Goal: Navigation & Orientation: Go to known website

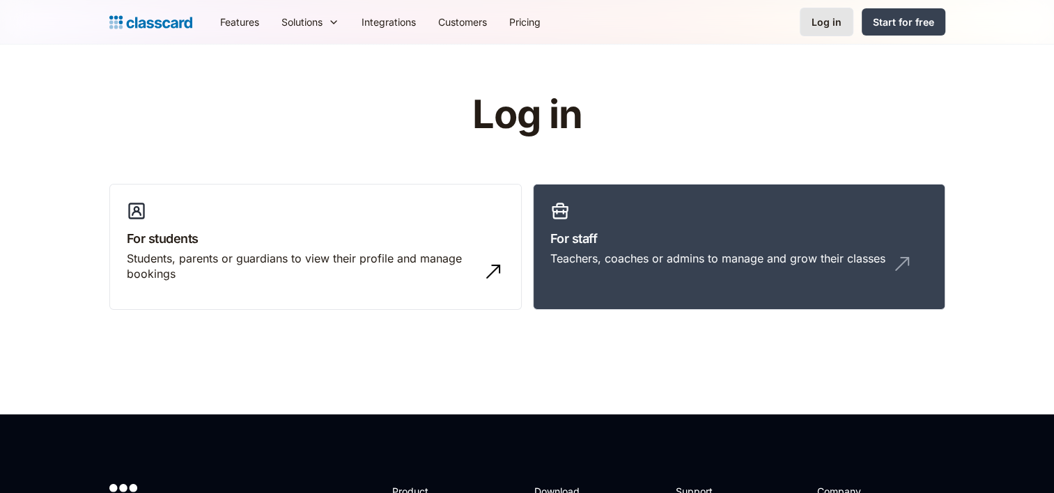
click at [822, 26] on div "Log in" at bounding box center [827, 22] width 30 height 15
click at [373, 265] on div "Students, parents or guardians to view their profile and manage bookings" at bounding box center [302, 266] width 350 height 31
